Goal: Transaction & Acquisition: Book appointment/travel/reservation

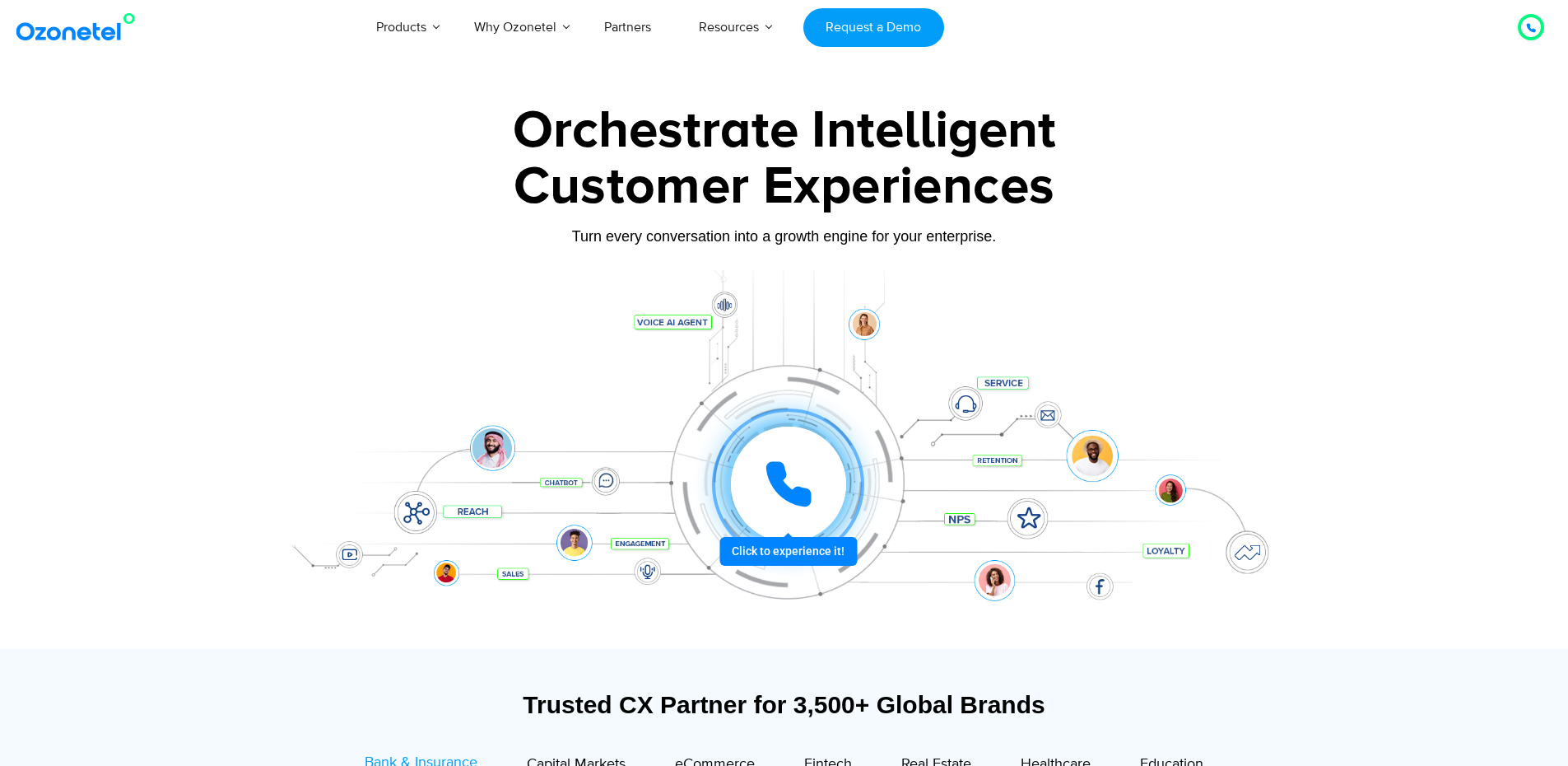
click at [755, 234] on div "Turn every conversation into a growth engine for your enterprise." at bounding box center [784, 236] width 1029 height 18
click at [109, 35] on img at bounding box center [79, 26] width 133 height 30
click at [866, 38] on link "Request a Demo" at bounding box center [873, 27] width 141 height 38
